Goal: Information Seeking & Learning: Learn about a topic

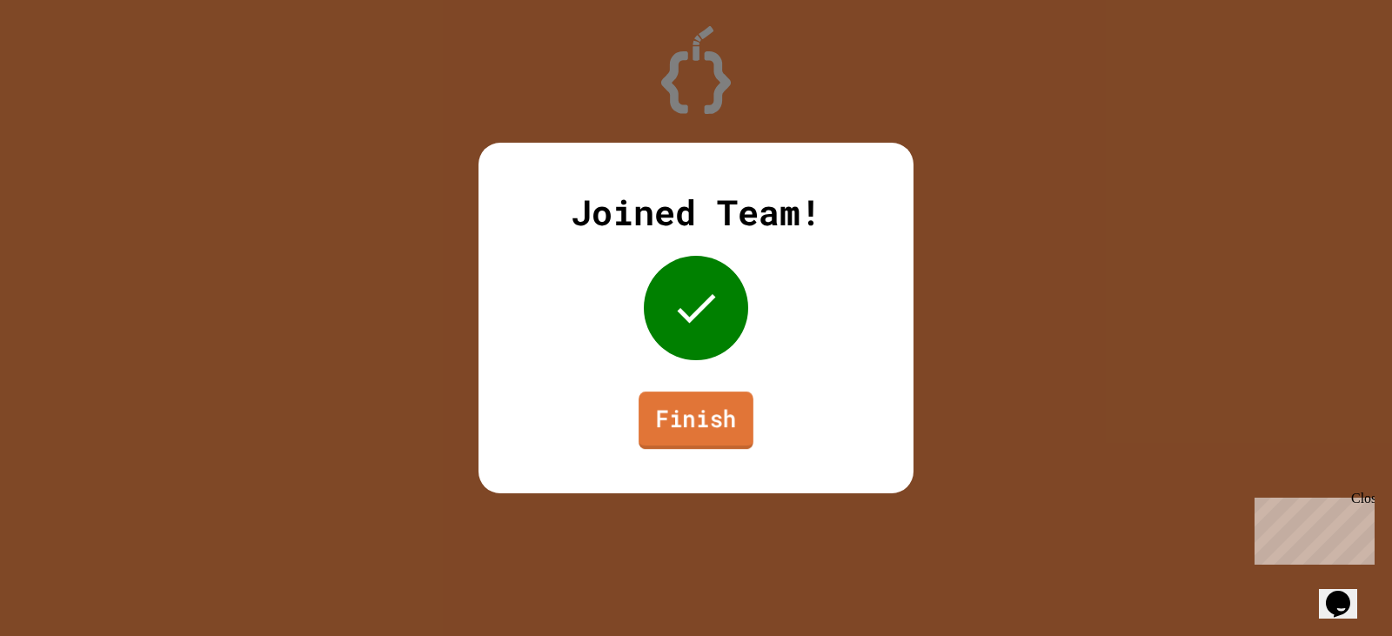
click at [712, 401] on link "Finish" at bounding box center [696, 420] width 115 height 57
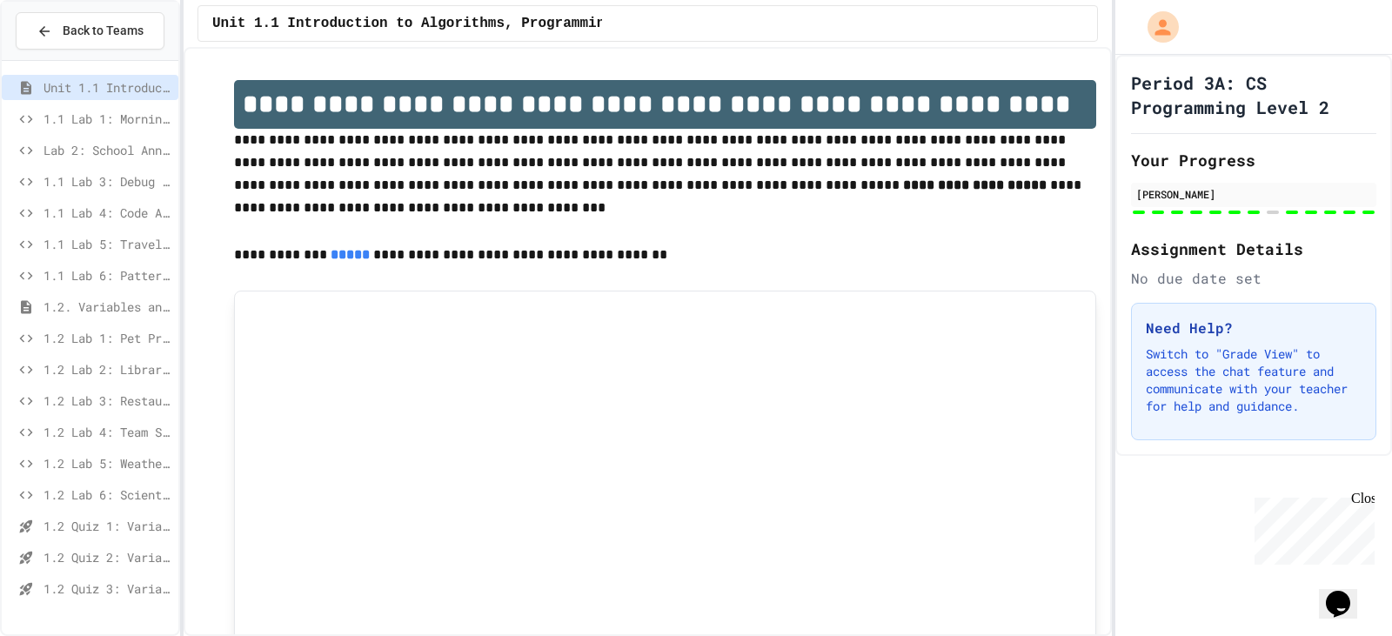
click at [142, 526] on span "1.2 Quiz 1: Variables and Data Types" at bounding box center [108, 526] width 128 height 18
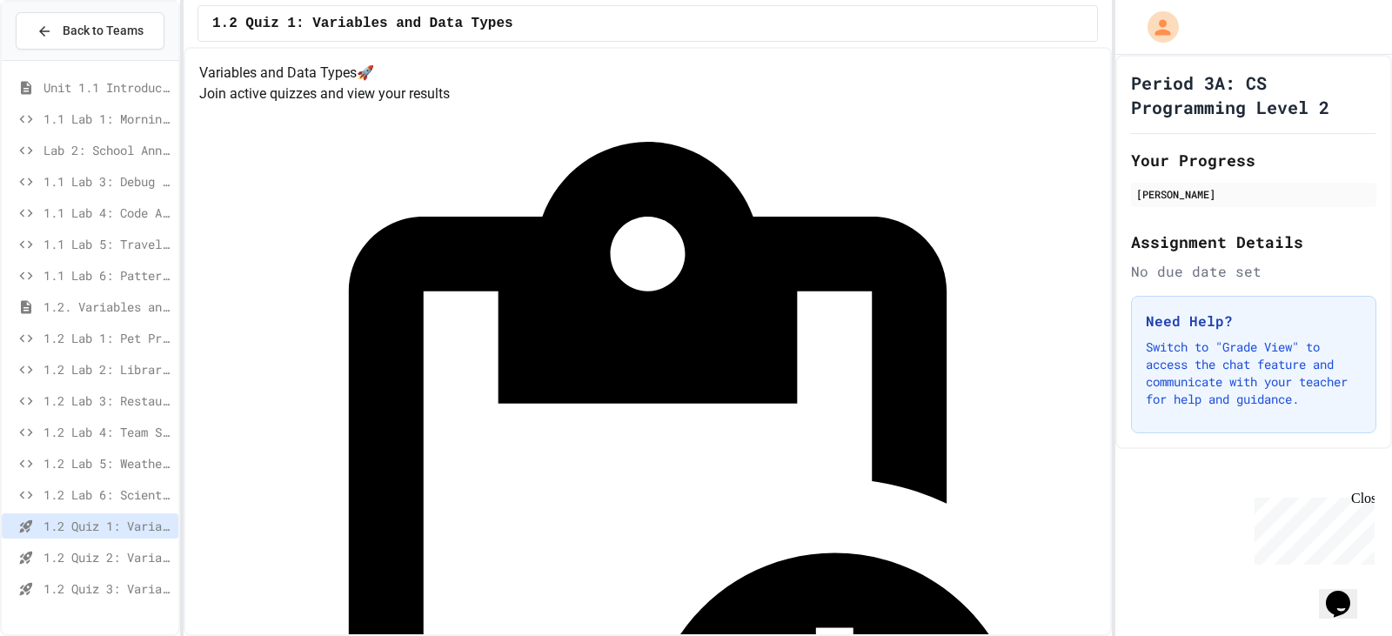
click at [137, 599] on div "1.2 Quiz 3: Variables and Data Types" at bounding box center [90, 588] width 177 height 25
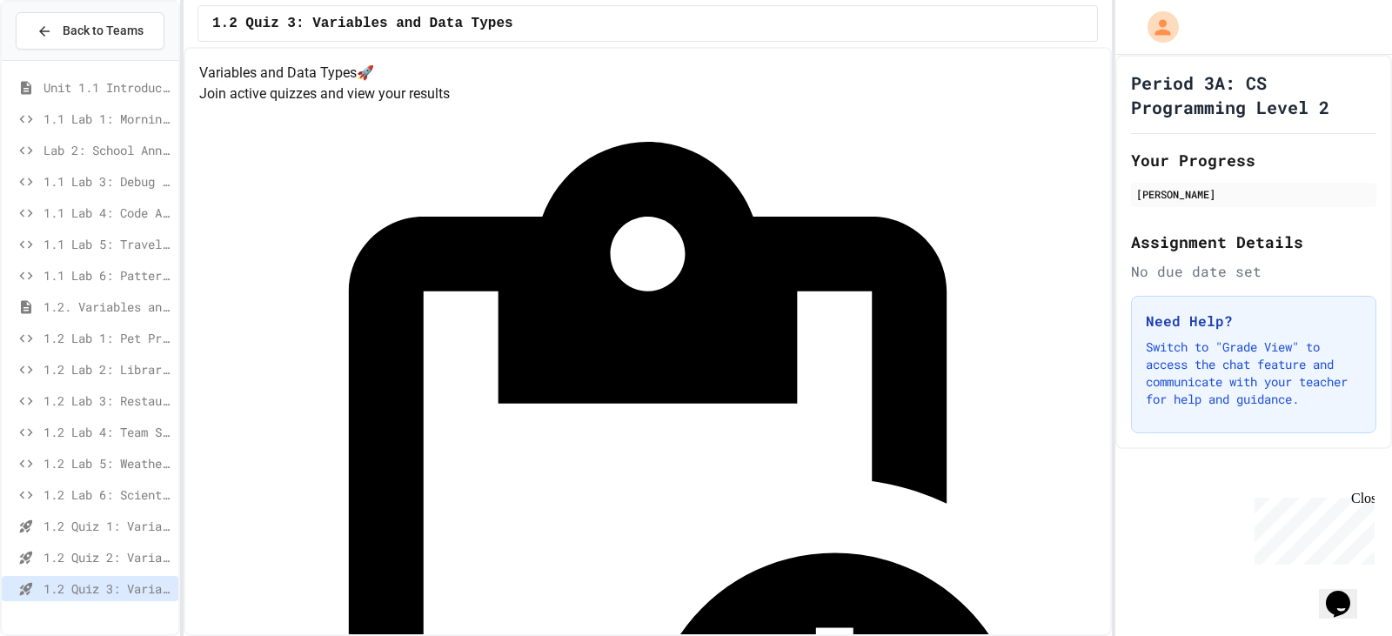
click at [136, 496] on span "1.2 Lab 6: Scientific Calculator" at bounding box center [108, 495] width 128 height 18
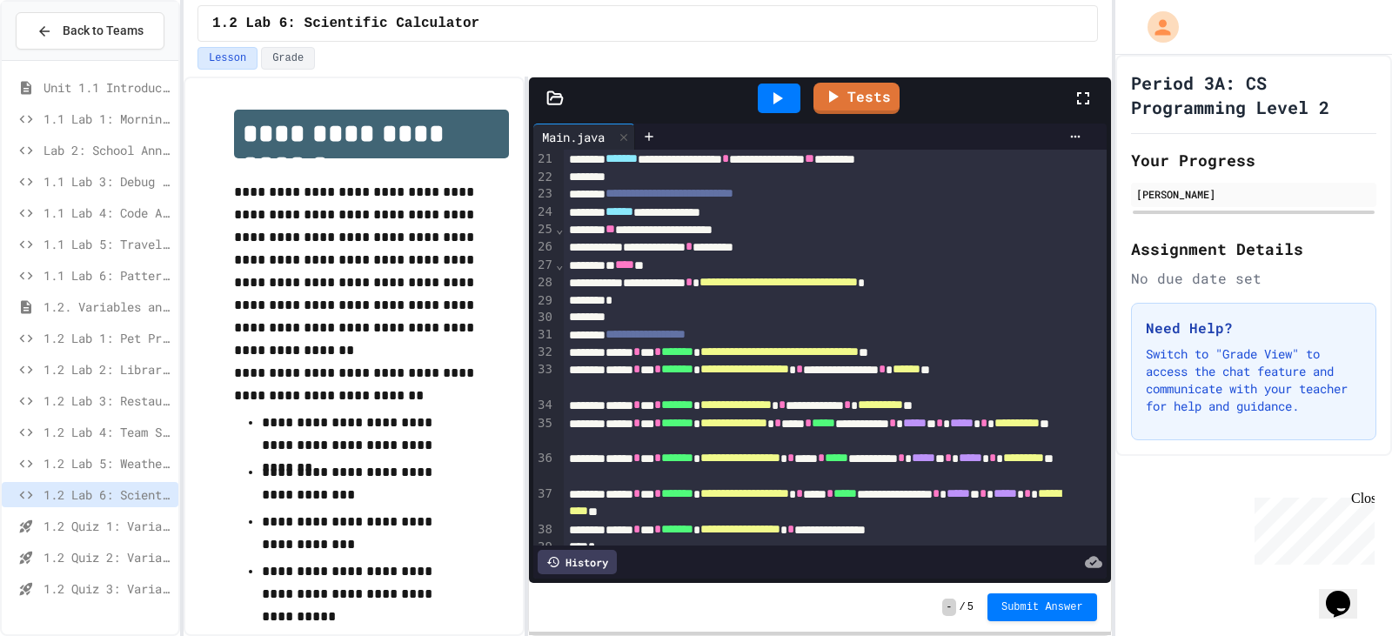
scroll to position [463, 0]
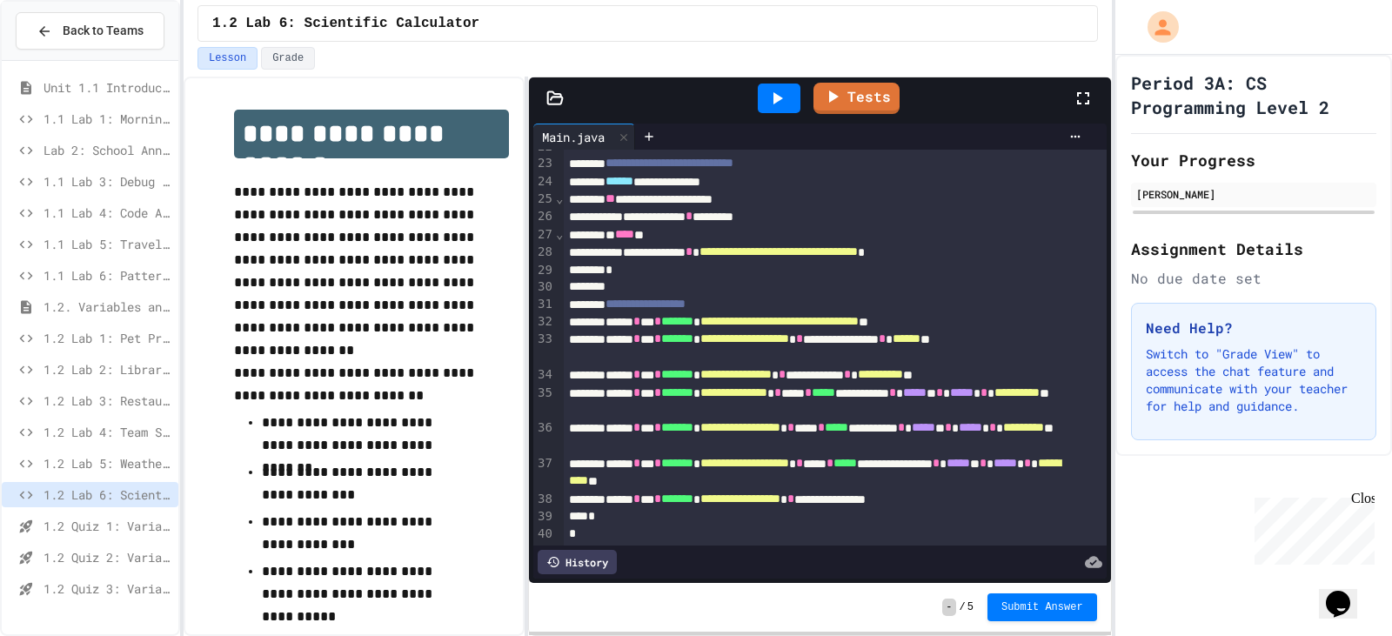
click at [137, 468] on span "1.2 Lab 5: Weather Station Debugger" at bounding box center [108, 463] width 128 height 18
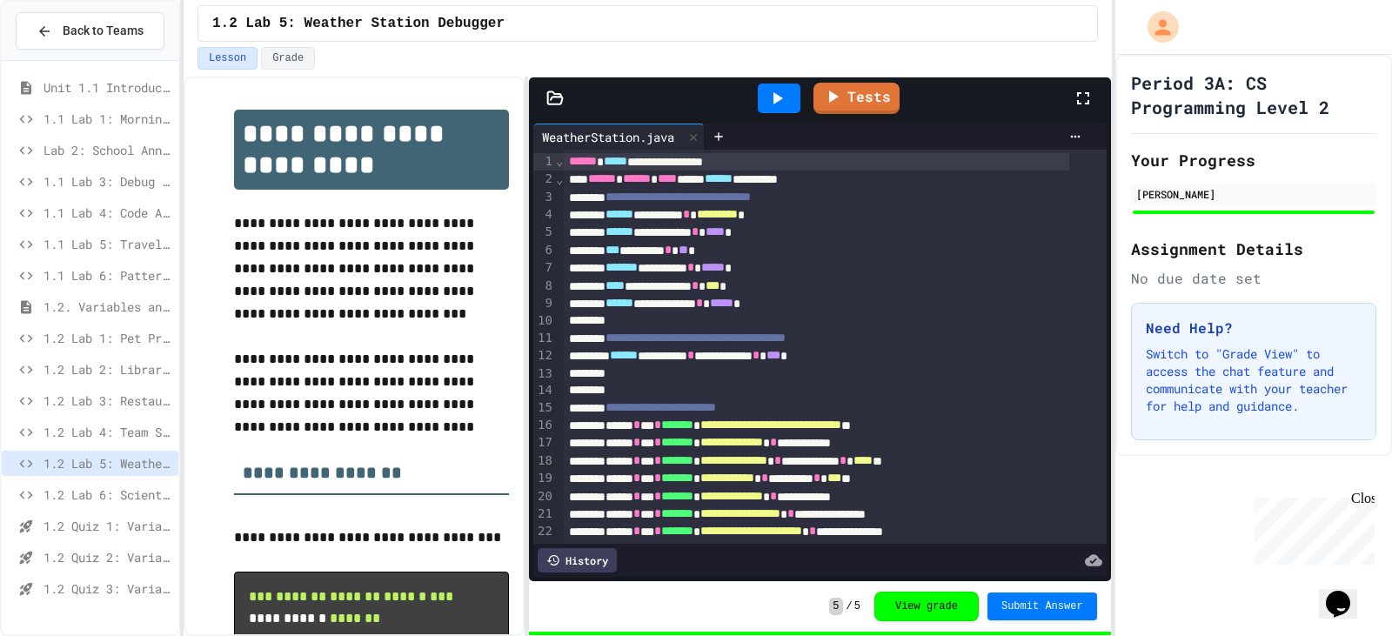
click at [122, 496] on span "1.2 Lab 6: Scientific Calculator" at bounding box center [108, 495] width 128 height 18
